Goal: Obtain resource: Download file/media

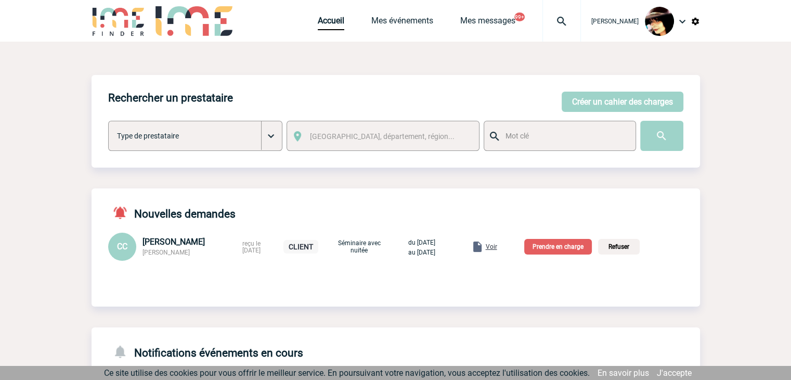
click at [497, 249] on span "Voir" at bounding box center [491, 246] width 11 height 7
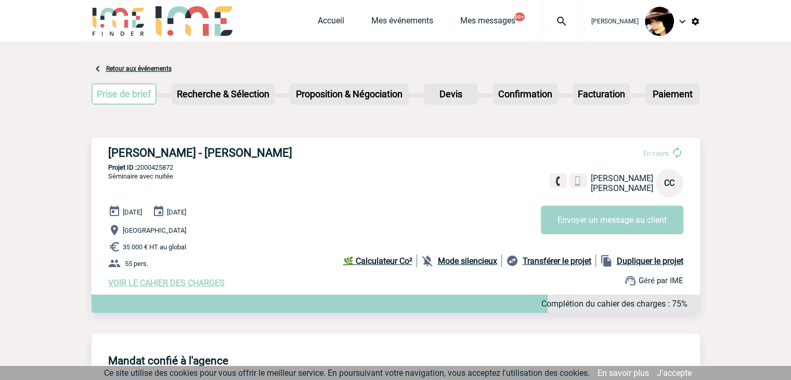
drag, startPoint x: 331, startPoint y: 153, endPoint x: 244, endPoint y: 153, distance: 86.9
click at [244, 153] on h3 "[PERSON_NAME] - [PERSON_NAME]" at bounding box center [264, 152] width 312 height 13
copy h3 "[PERSON_NAME]"
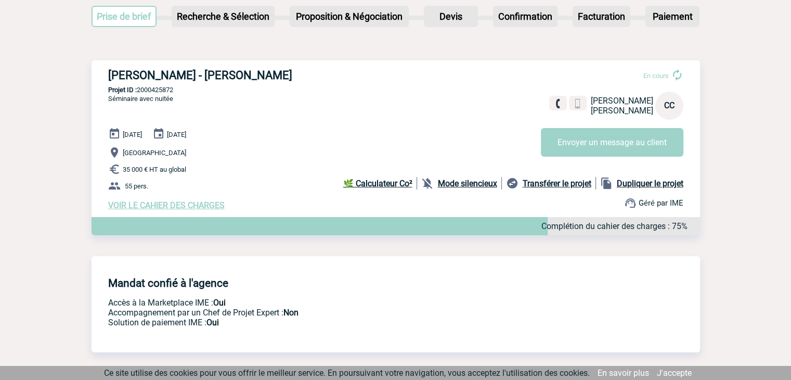
scroll to position [60, 0]
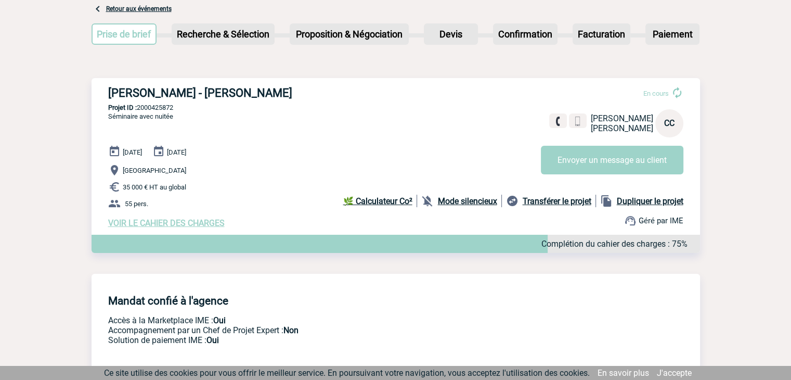
click at [345, 163] on div "[DATE] [DATE] [GEOGRAPHIC_DATA] 35 000 € HT au global 55 pers. VOIR LE CAHIER D…" at bounding box center [404, 186] width 592 height 83
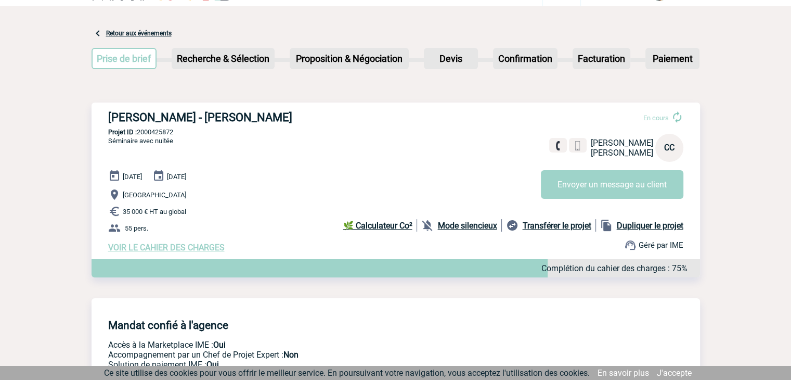
scroll to position [0, 0]
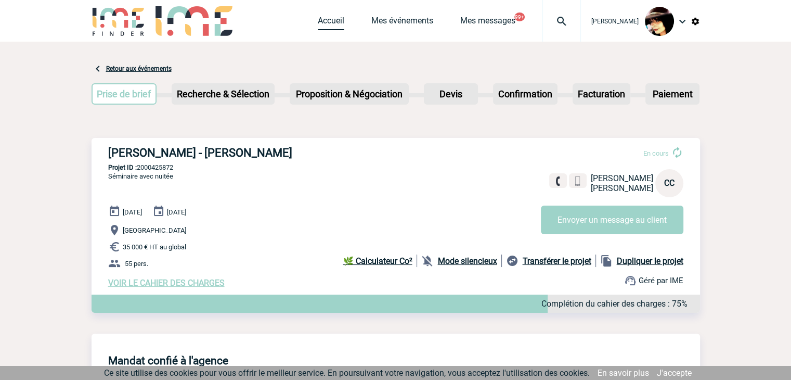
click at [318, 22] on link "Accueil" at bounding box center [331, 23] width 27 height 15
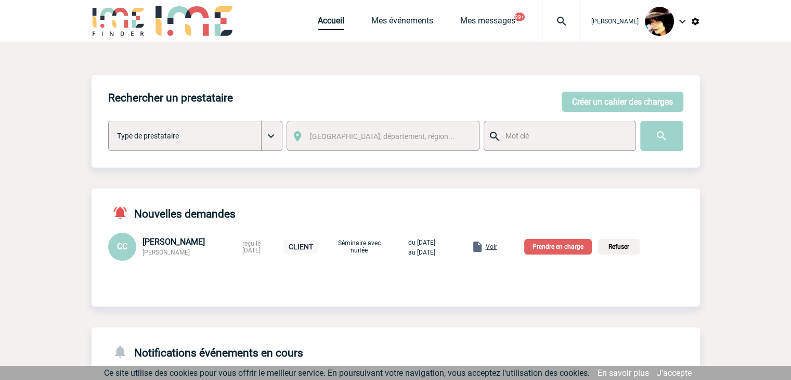
click at [699, 23] on img at bounding box center [695, 21] width 9 height 9
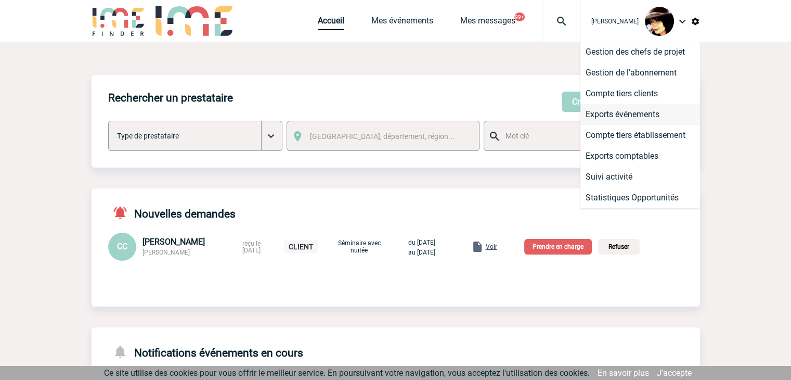
click at [623, 109] on li "Exports événements" at bounding box center [641, 114] width 120 height 21
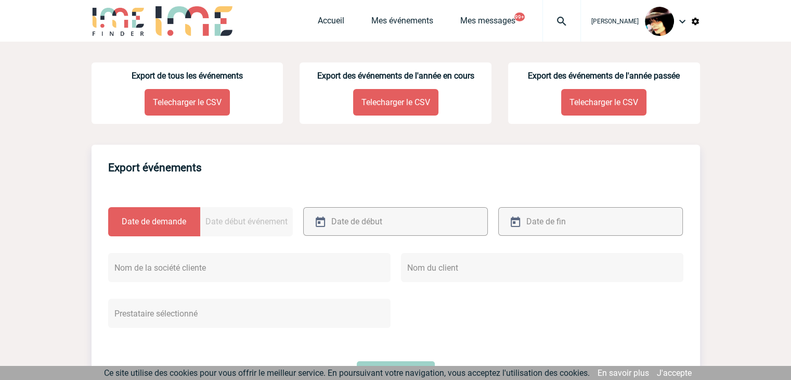
click at [212, 109] on p "Telecharger le CSV" at bounding box center [187, 102] width 85 height 27
